Goal: Use online tool/utility: Utilize a website feature to perform a specific function

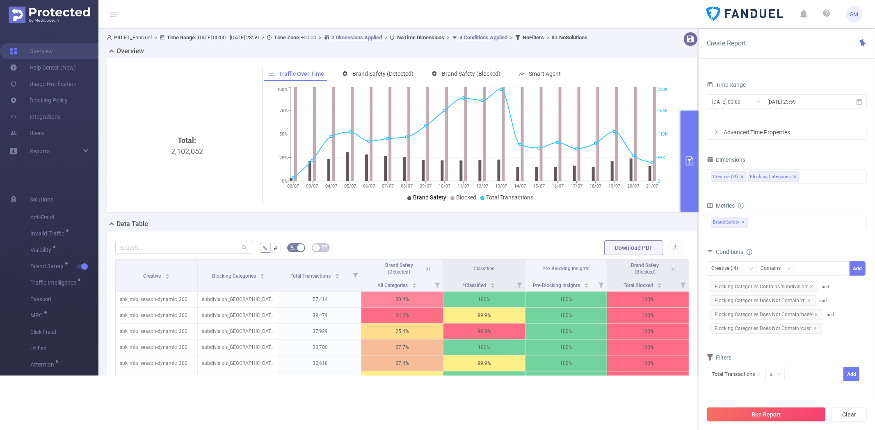
scroll to position [0, 1]
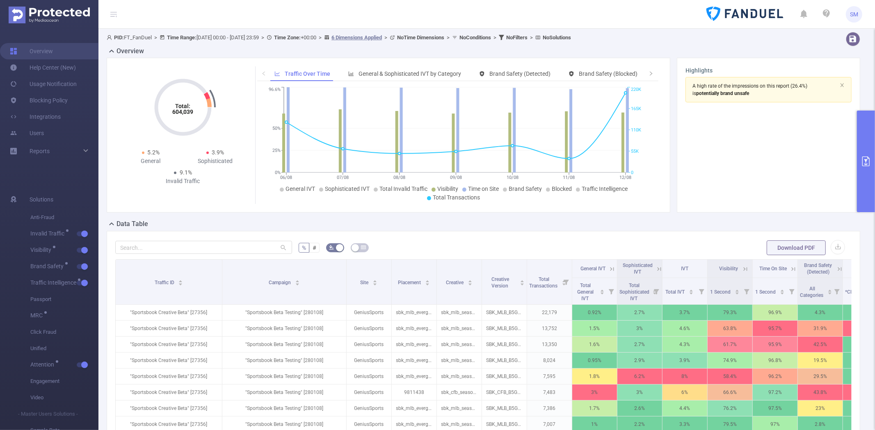
click at [869, 134] on button "primary" at bounding box center [865, 162] width 18 height 102
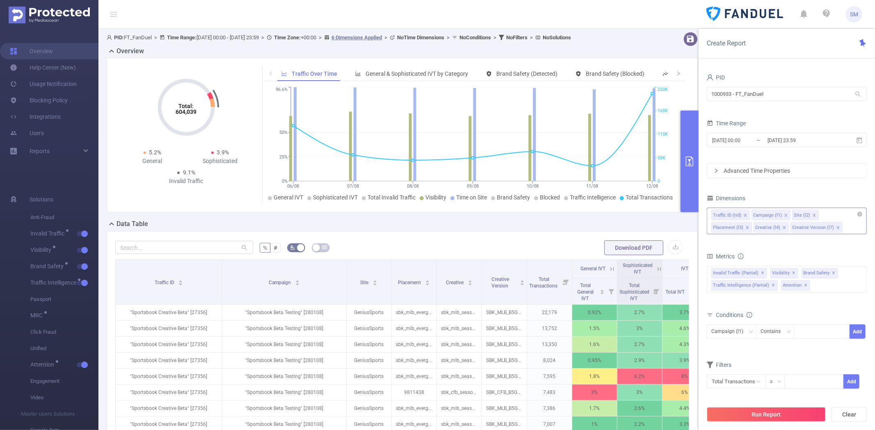
click at [804, 228] on div "Traffic ID (tid) Campaign (l1) Site (l2) Placement (l3) Creative (l4) Creative …" at bounding box center [786, 221] width 160 height 27
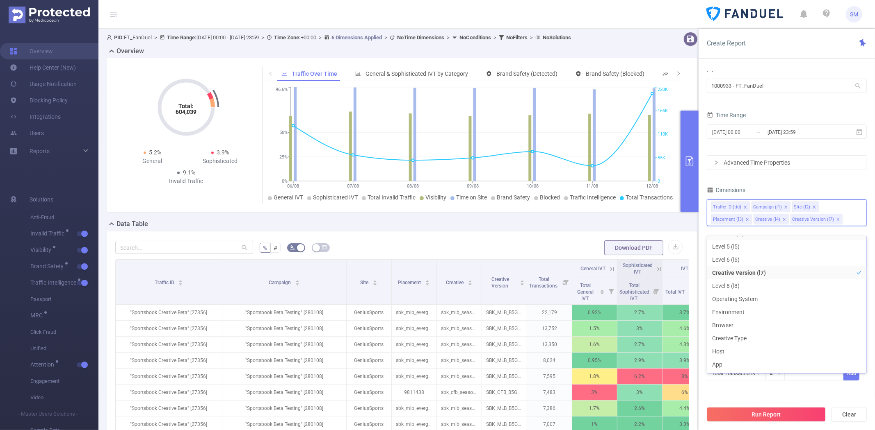
scroll to position [91, 0]
click at [744, 361] on li "Geo" at bounding box center [786, 363] width 159 height 13
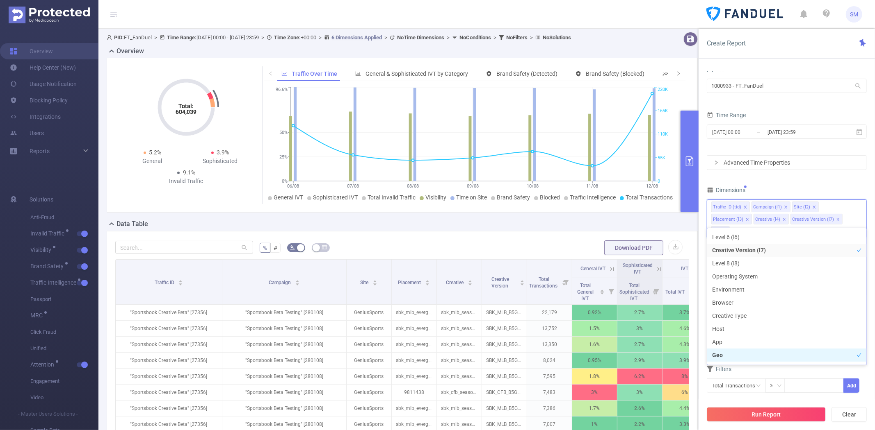
scroll to position [100, 0]
click at [752, 412] on button "Run Report" at bounding box center [765, 415] width 119 height 15
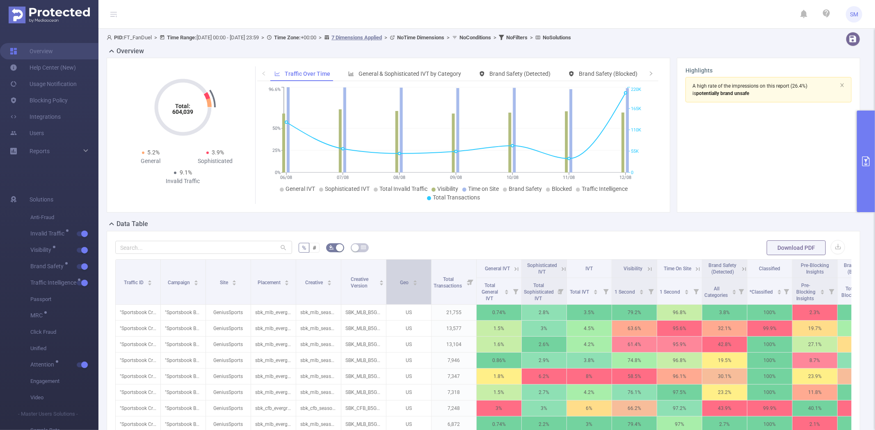
click at [401, 280] on span "Geo" at bounding box center [405, 283] width 10 height 6
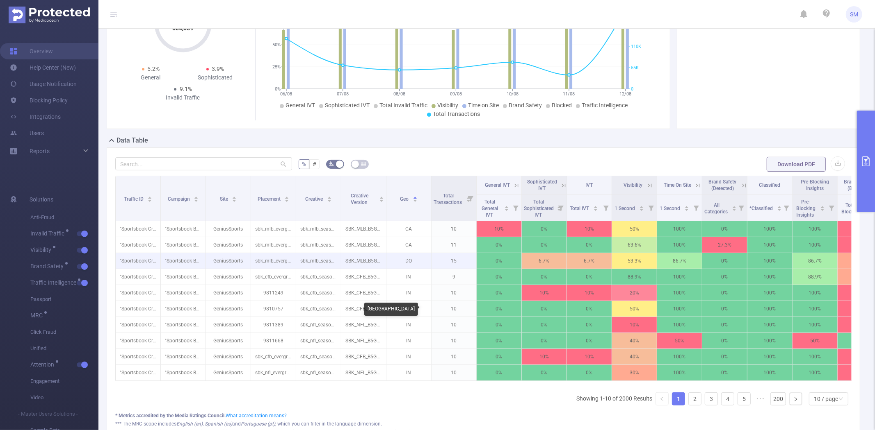
scroll to position [91, 0]
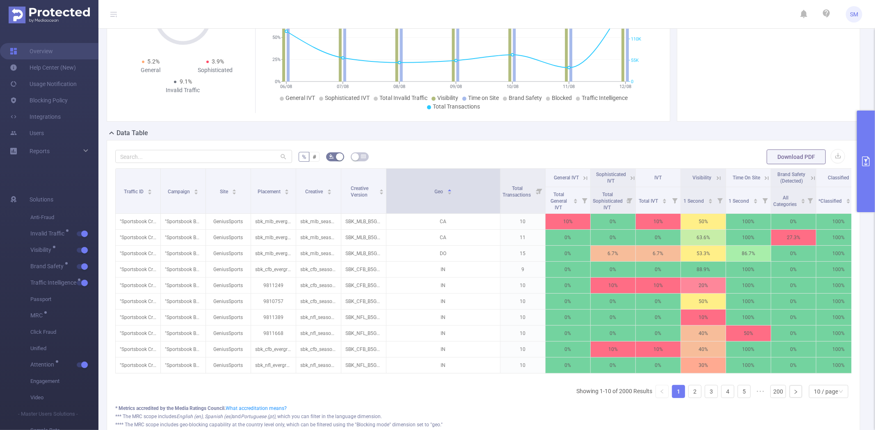
drag, startPoint x: 429, startPoint y: 185, endPoint x: 498, endPoint y: 179, distance: 69.2
click at [498, 179] on span at bounding box center [500, 191] width 4 height 45
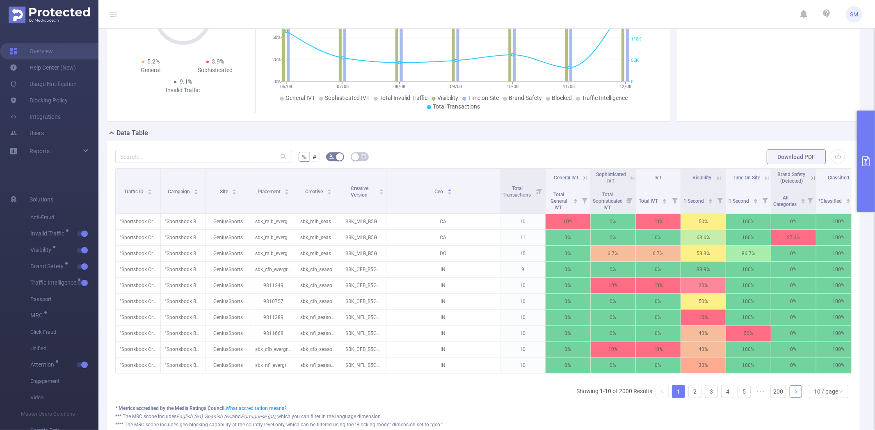
click at [793, 395] on icon "icon: right" at bounding box center [795, 392] width 5 height 5
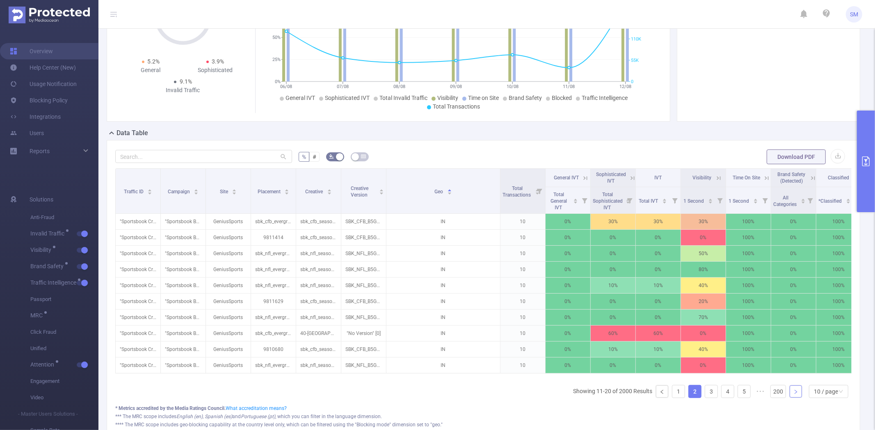
click at [793, 395] on icon "icon: right" at bounding box center [795, 392] width 5 height 5
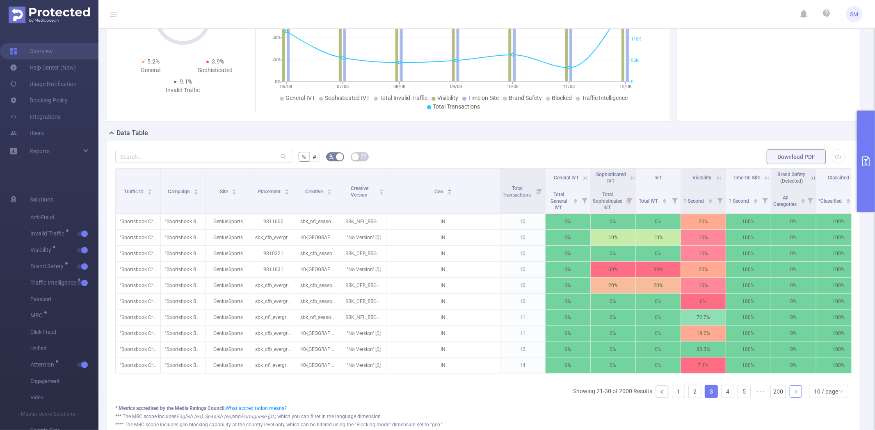
click at [793, 395] on icon "icon: right" at bounding box center [795, 392] width 5 height 5
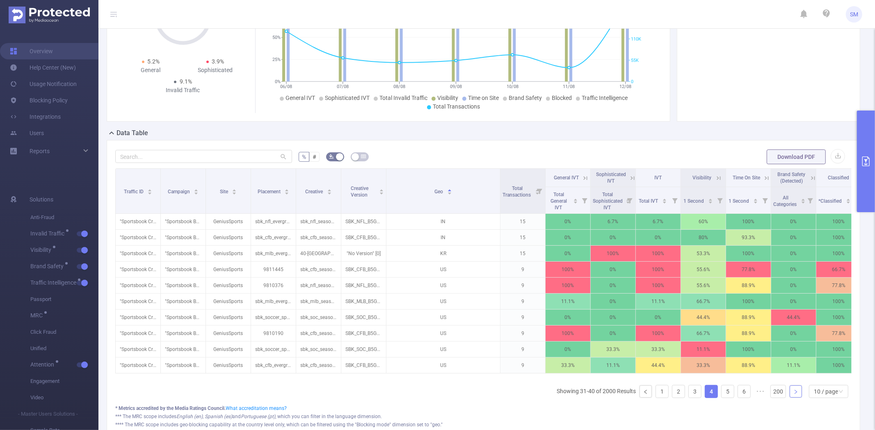
click at [793, 395] on icon "icon: right" at bounding box center [795, 392] width 5 height 5
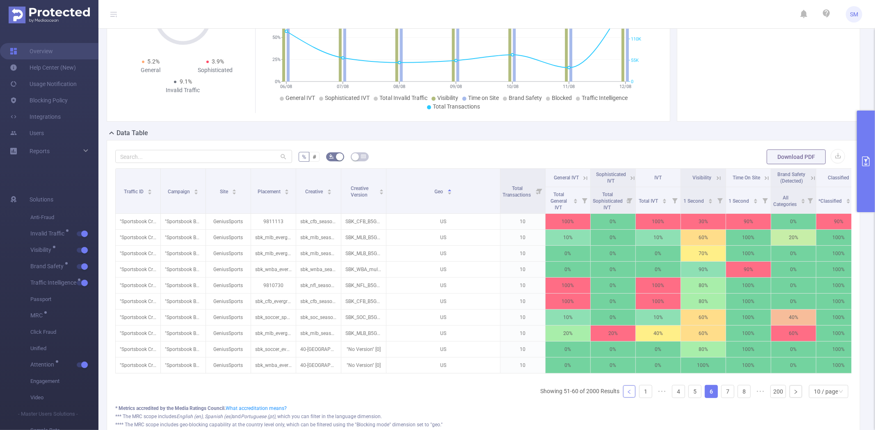
click at [628, 398] on link at bounding box center [629, 392] width 12 height 12
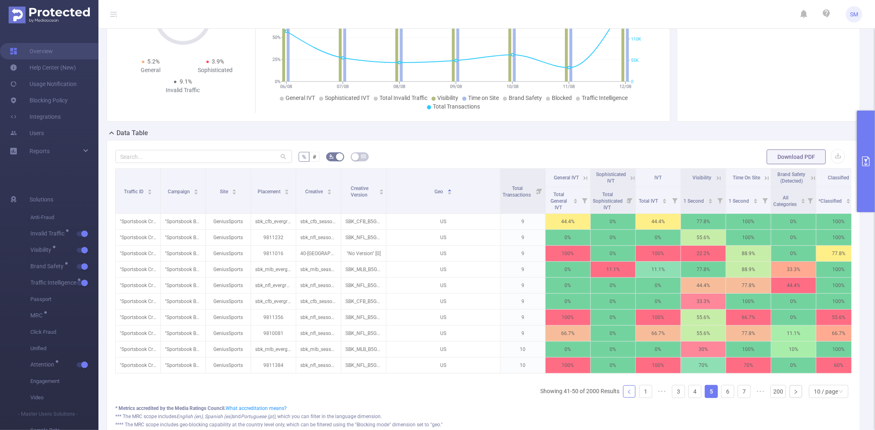
click at [628, 398] on link at bounding box center [629, 392] width 12 height 12
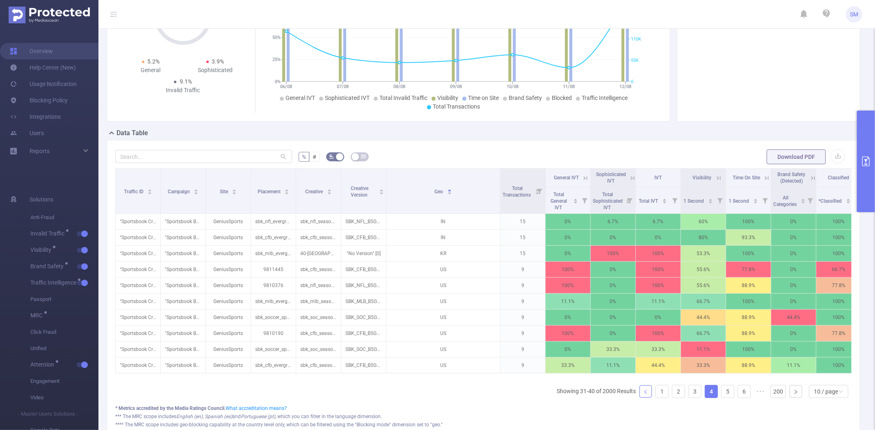
click at [628, 399] on li "Showing 31-40 of 2000 Results" at bounding box center [595, 391] width 79 height 13
click at [645, 398] on link at bounding box center [645, 392] width 12 height 12
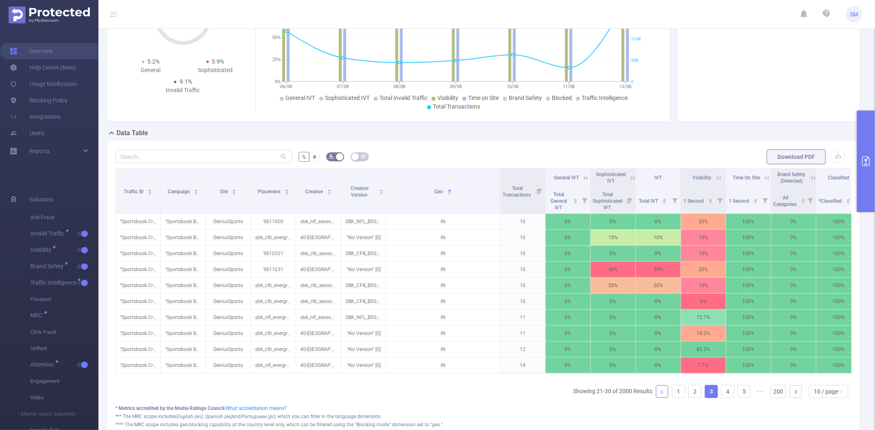
click at [656, 398] on link at bounding box center [662, 392] width 12 height 12
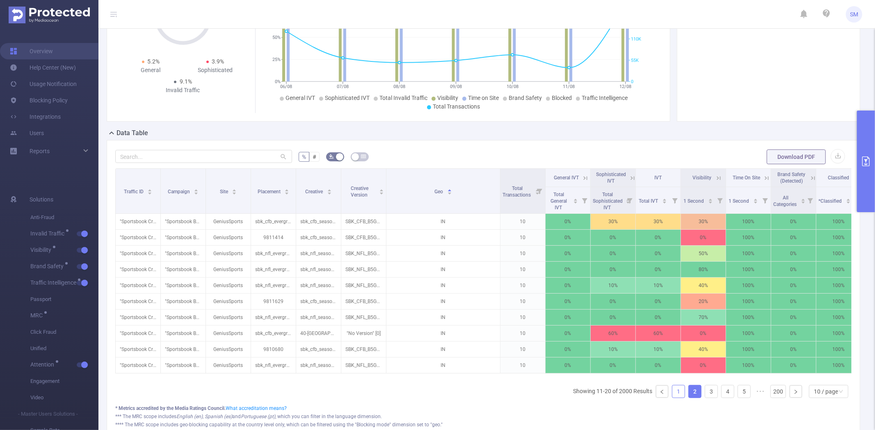
click at [672, 397] on link "1" at bounding box center [678, 392] width 12 height 12
